Goal: Transaction & Acquisition: Purchase product/service

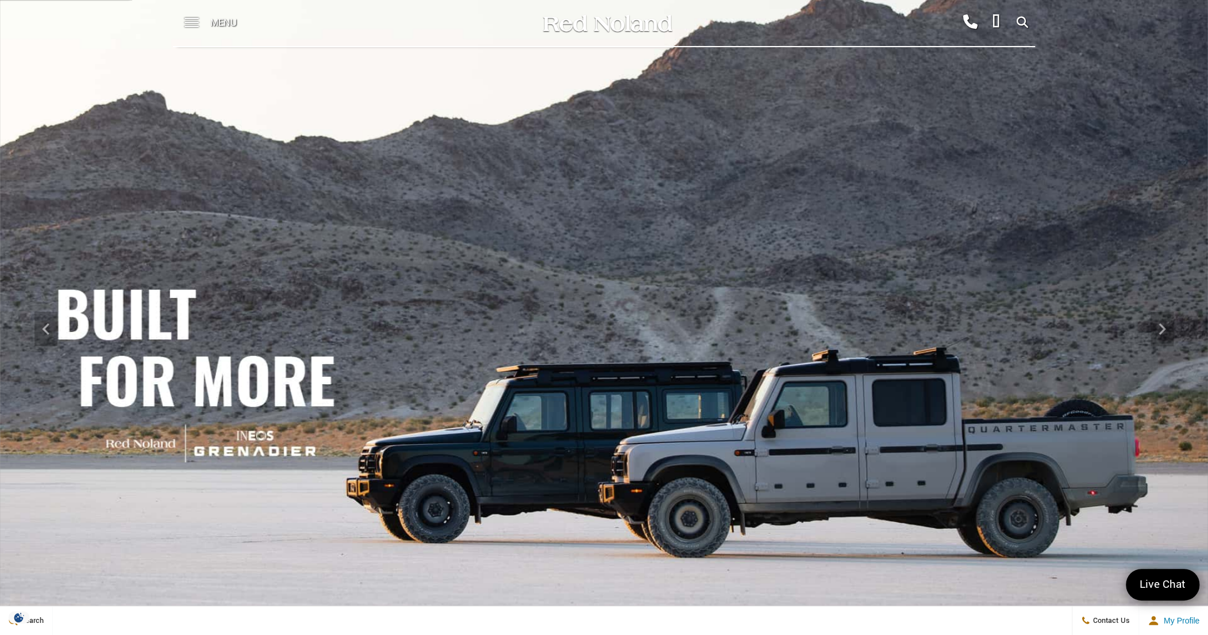
click at [204, 20] on div "Menu" at bounding box center [214, 23] width 83 height 46
click at [191, 19] on span at bounding box center [191, 18] width 14 height 1
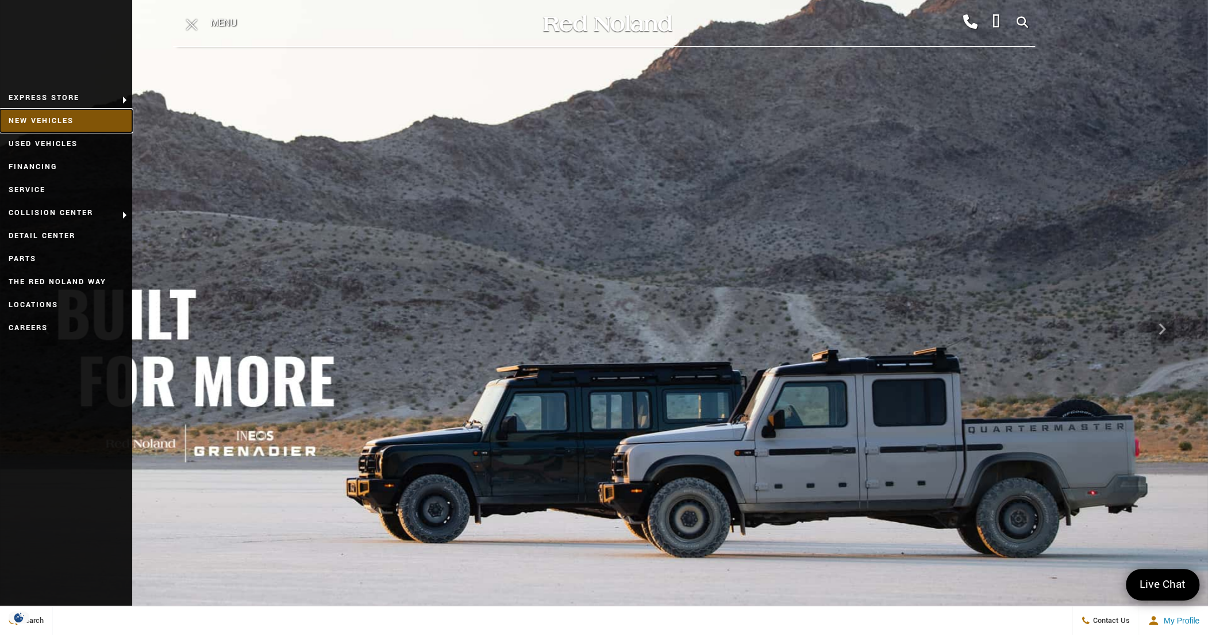
click at [43, 118] on link "New Vehicles" at bounding box center [66, 120] width 132 height 23
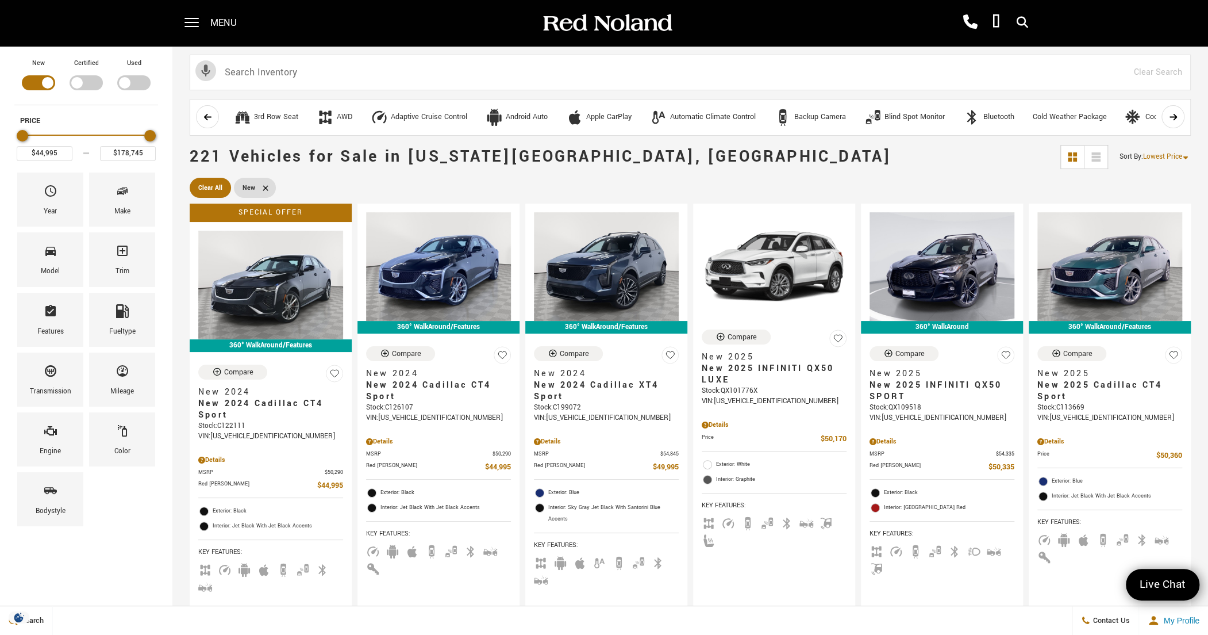
drag, startPoint x: 556, startPoint y: 188, endPoint x: 443, endPoint y: 180, distance: 112.9
click at [443, 180] on ul "Clear All New" at bounding box center [690, 188] width 1001 height 26
click at [626, 14] on img at bounding box center [607, 23] width 132 height 20
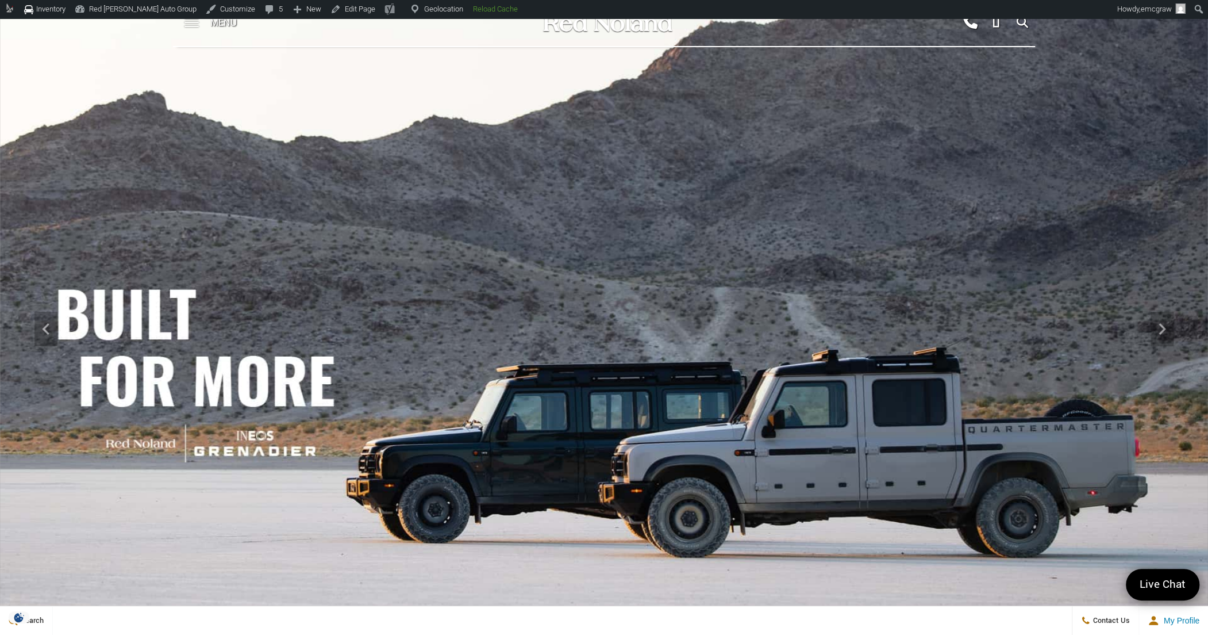
click at [193, 32] on span at bounding box center [191, 23] width 14 height 46
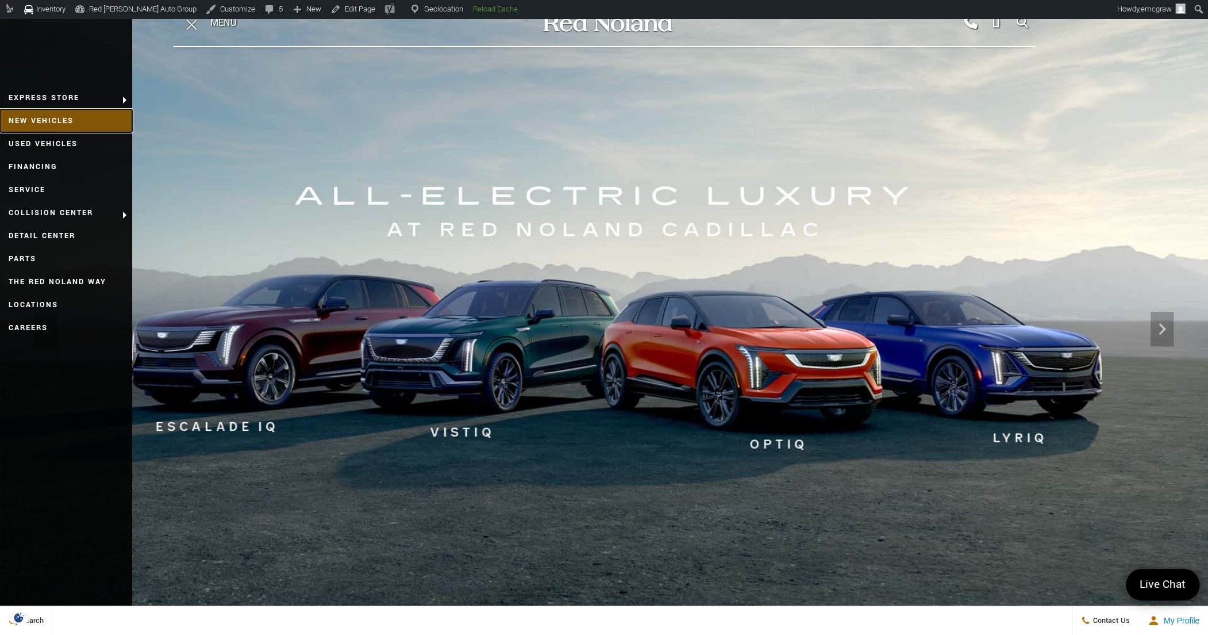
click at [70, 124] on link "New Vehicles" at bounding box center [66, 120] width 132 height 23
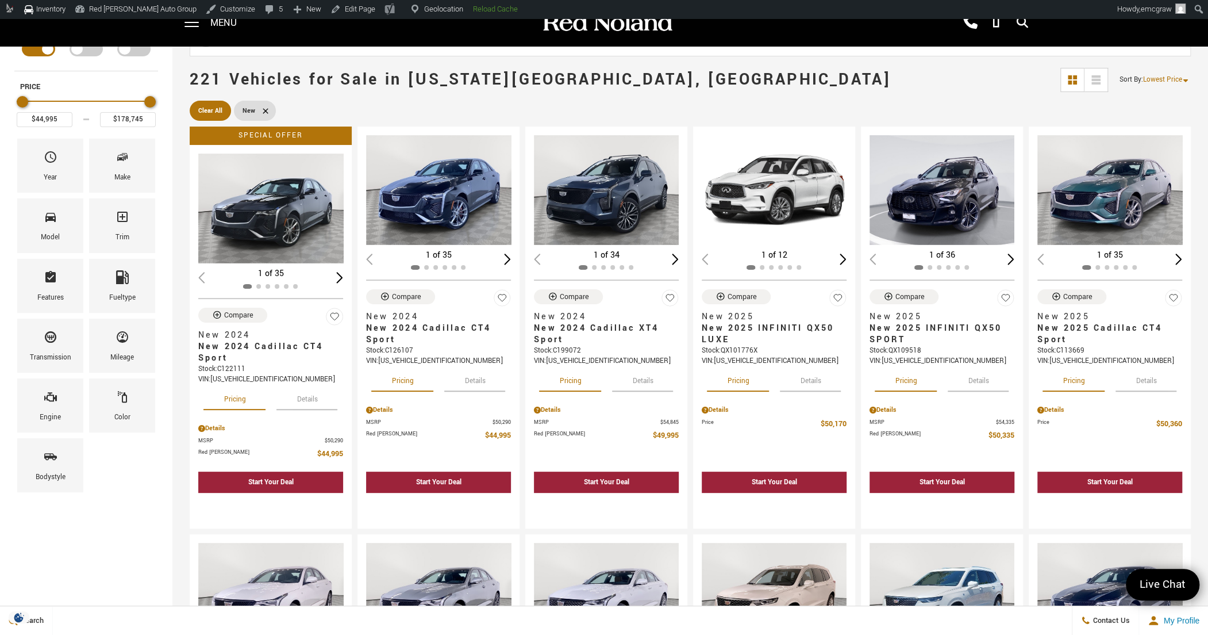
scroll to position [57, 0]
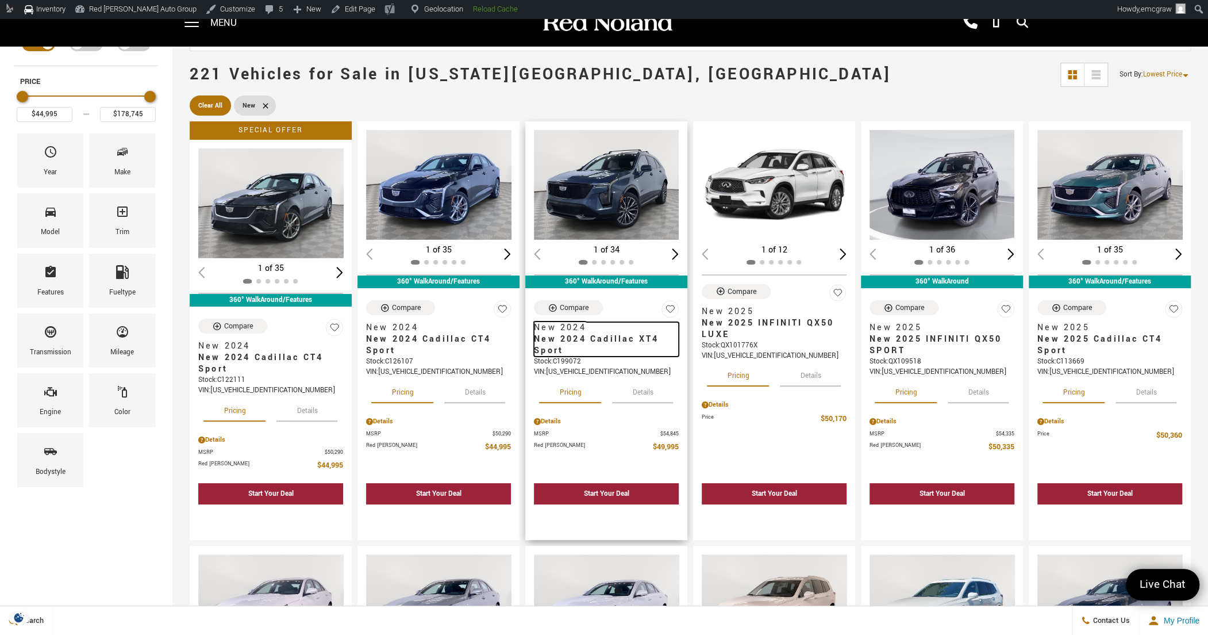
click at [591, 341] on span "New 2024 Cadillac XT4 Sport" at bounding box center [602, 344] width 136 height 23
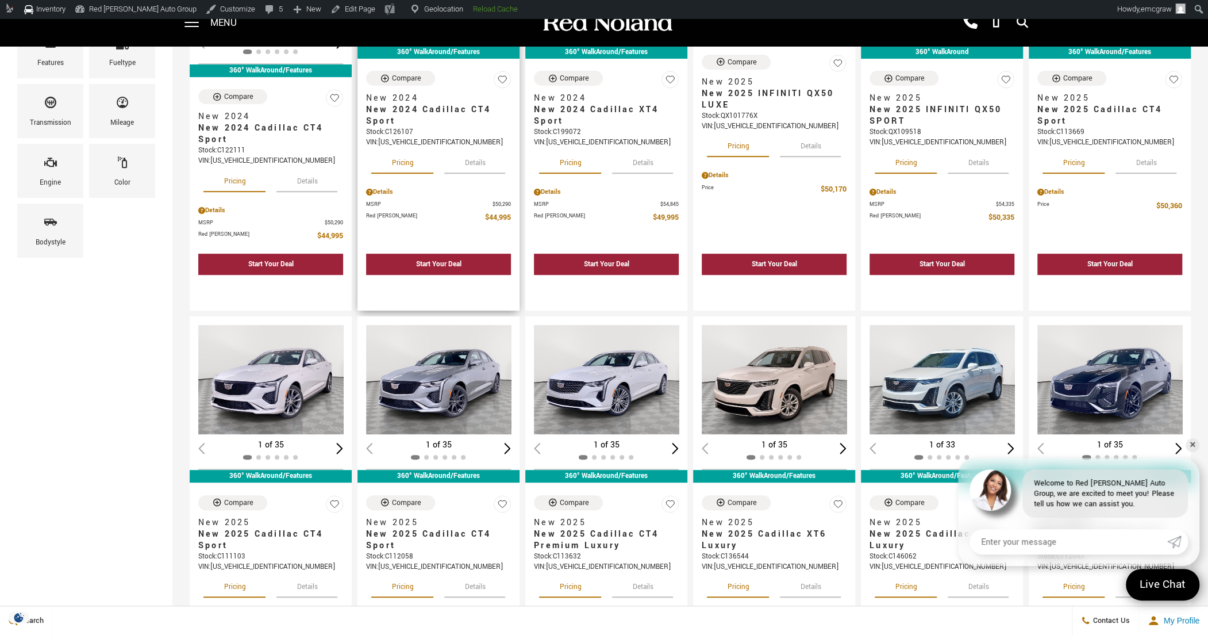
scroll to position [0, 0]
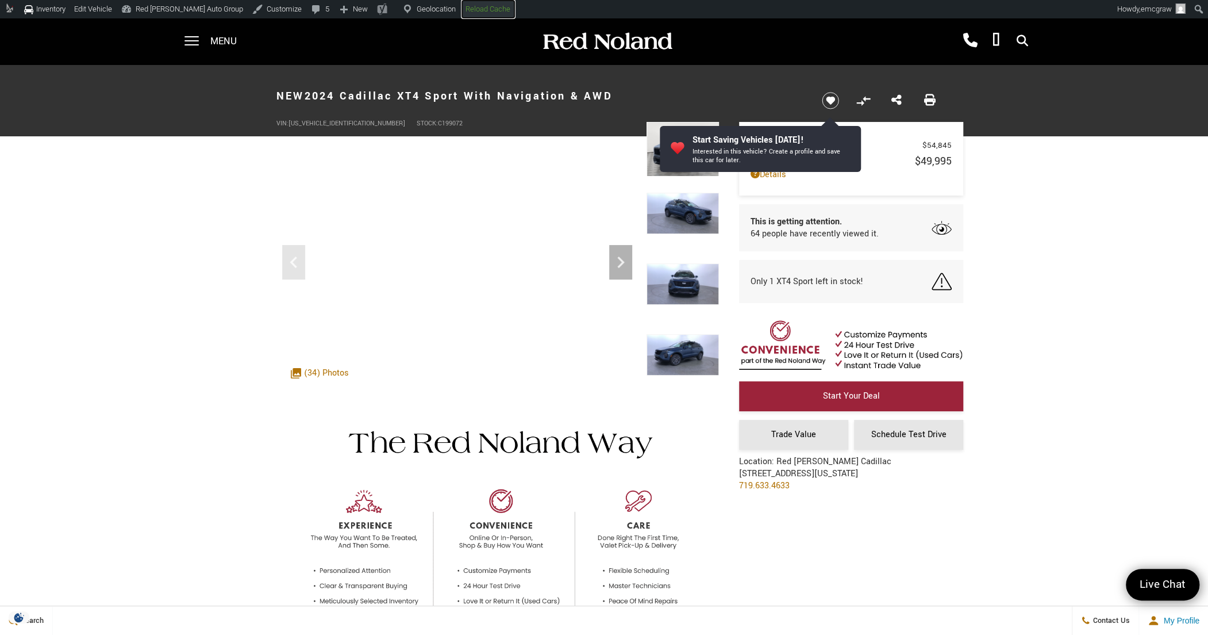
click at [466, 8] on strong "Reload Cache" at bounding box center [488, 9] width 45 height 9
